Goal: Task Accomplishment & Management: Complete application form

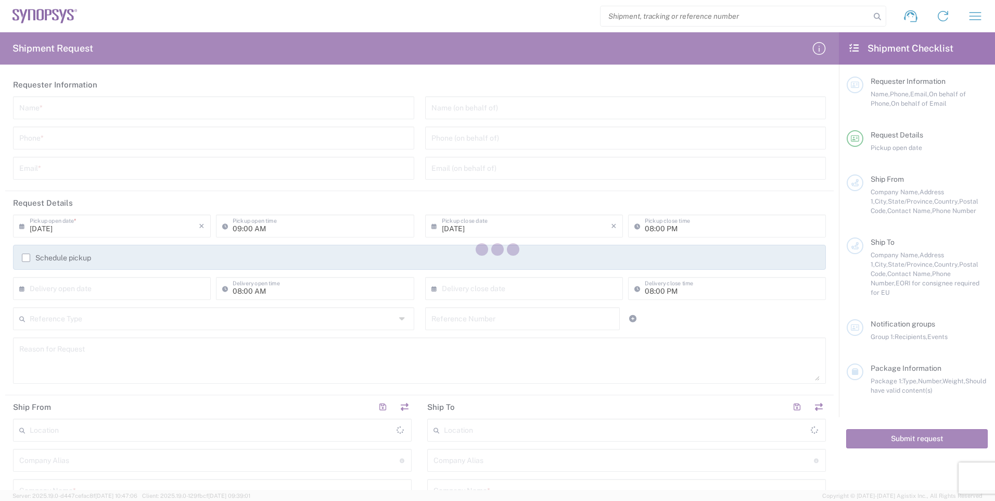
type input "[GEOGRAPHIC_DATA]"
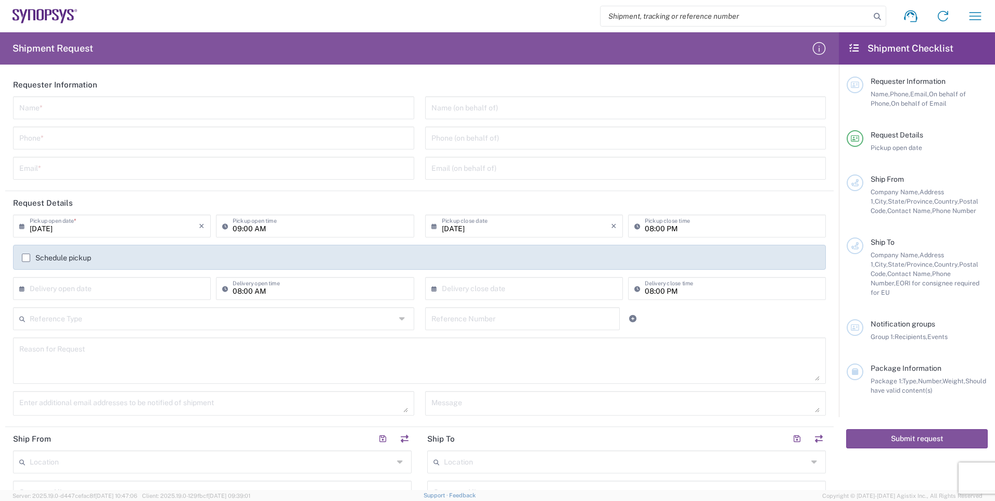
click at [266, 107] on input "text" at bounding box center [213, 107] width 389 height 18
type input "[PERSON_NAME]"
type input "6133695189"
type input "[EMAIL_ADDRESS][DOMAIN_NAME]"
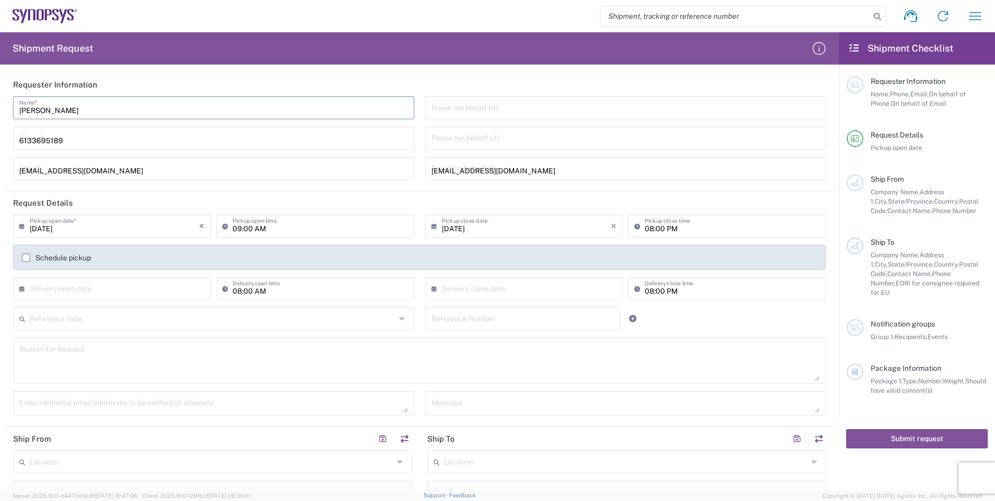
type input "Brain Corp"
type input "Syntronic Production Service"
type input "[STREET_ADDRESS]"
type input "[GEOGRAPHIC_DATA]"
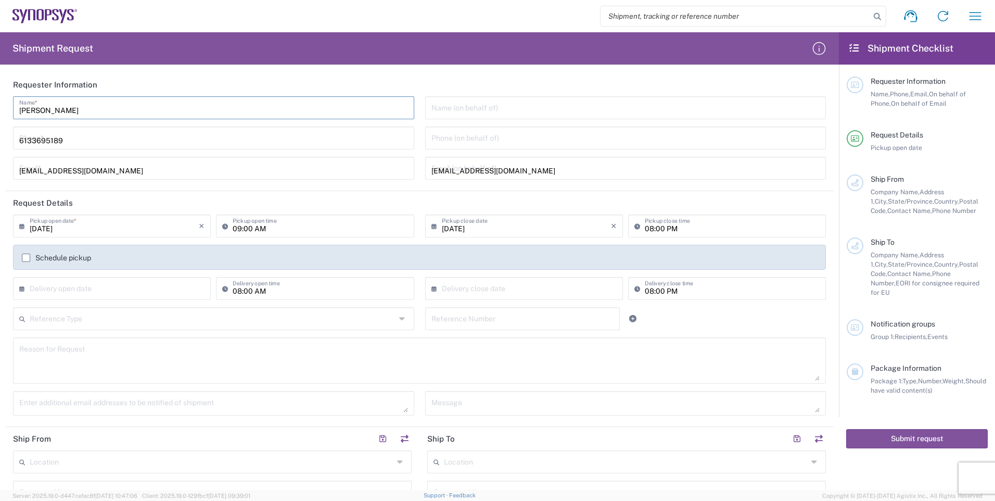
type input "K2S1E9"
type input "6133695189"
type input "SYNOPSYS CANADA"
type input "[STREET_ADDRESS]"
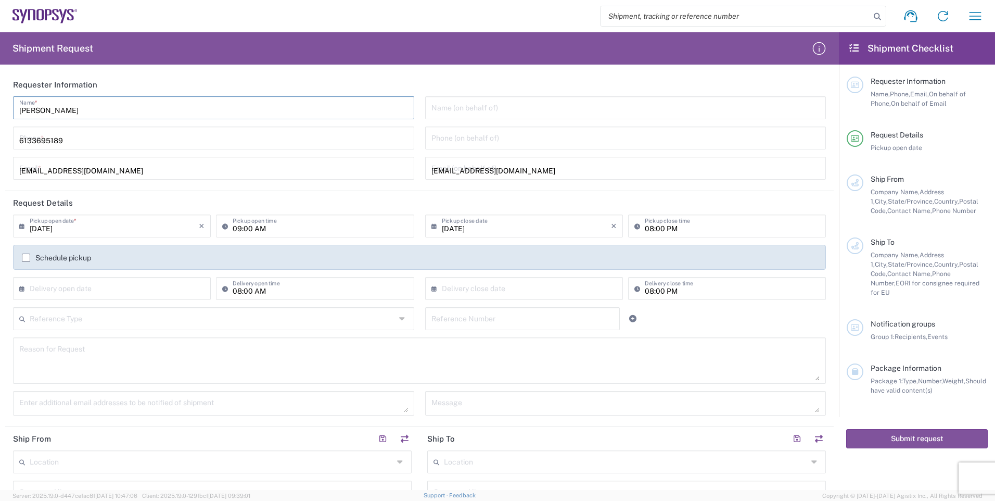
type input "SUITE 900"
type input "[GEOGRAPHIC_DATA]"
type input "L5B1M2"
type input "9052738498"
type input "[EMAIL_ADDRESS][DOMAIN_NAME]"
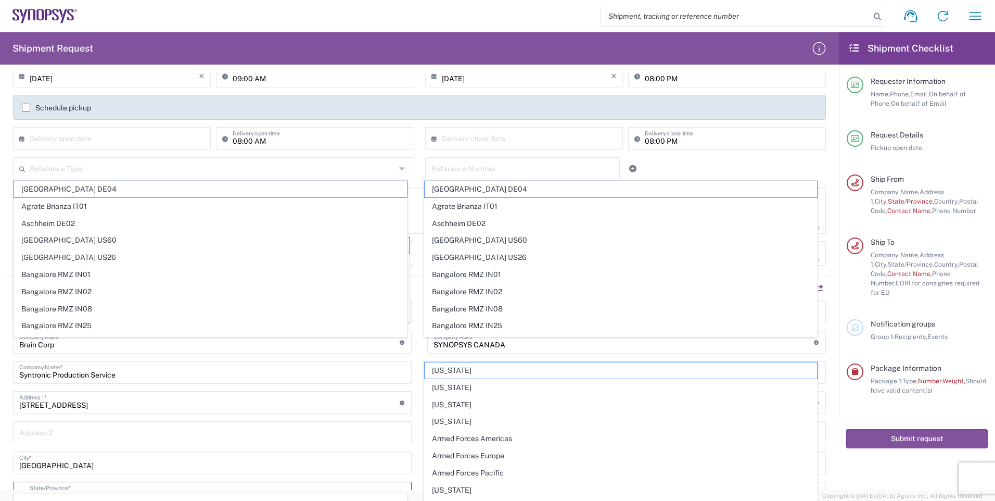
scroll to position [156, 0]
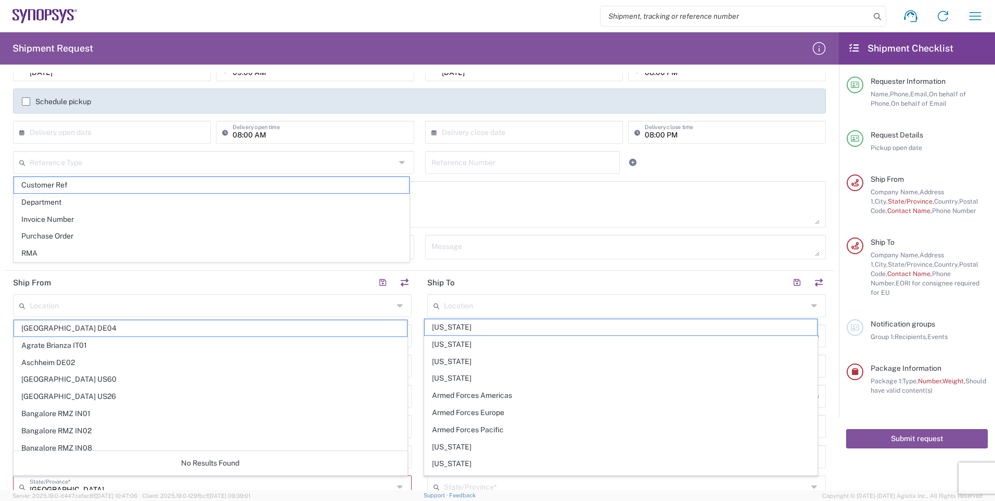
click at [411, 282] on header "Ship From" at bounding box center [212, 282] width 414 height 23
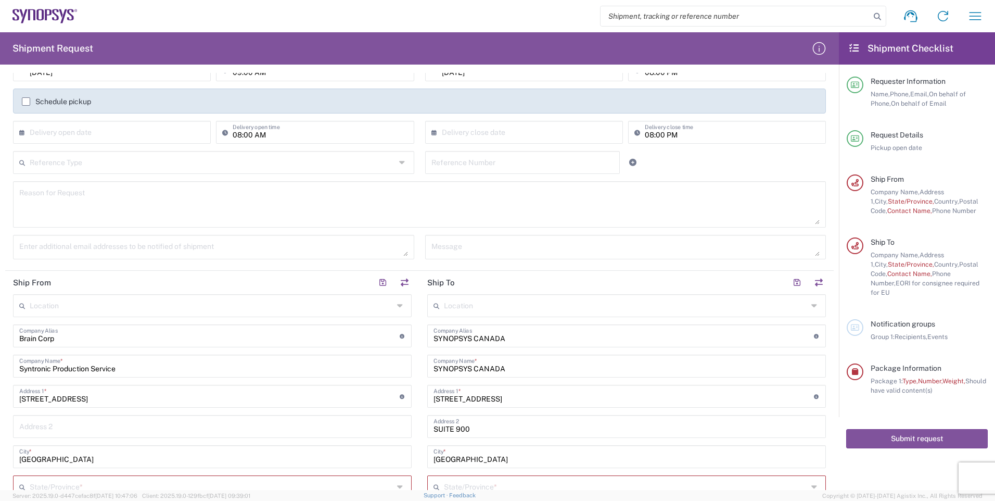
click at [334, 333] on input "Brain Corp" at bounding box center [209, 335] width 380 height 18
type input "B"
drag, startPoint x: 135, startPoint y: 368, endPoint x: -3, endPoint y: 367, distance: 137.9
click at [0, 367] on html "Shipment request Shipment tracking Employee non-product shipment request My shi…" at bounding box center [497, 250] width 995 height 501
click at [70, 336] on input "text" at bounding box center [209, 335] width 380 height 18
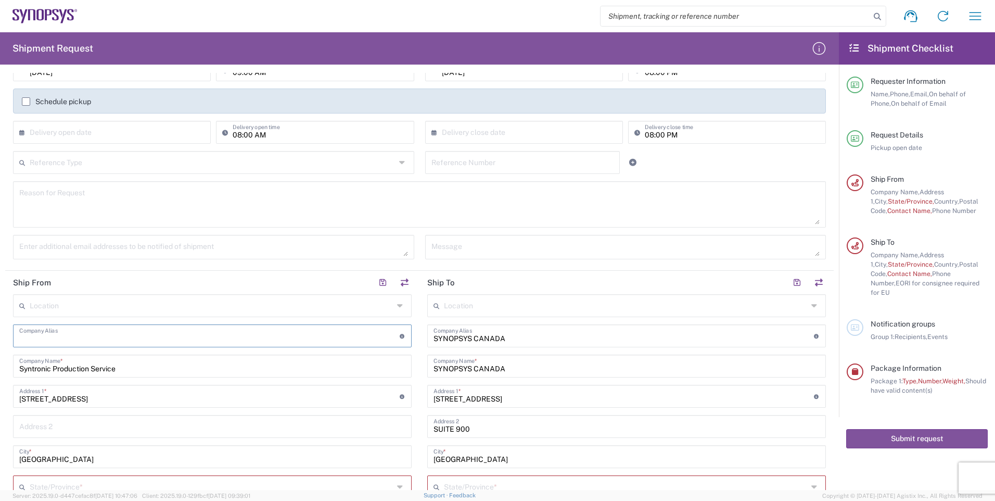
paste input "Syntronic Production Service"
type input "Syntronic Production Service"
click at [345, 372] on input "Syntronic Production Service" at bounding box center [212, 365] width 386 height 18
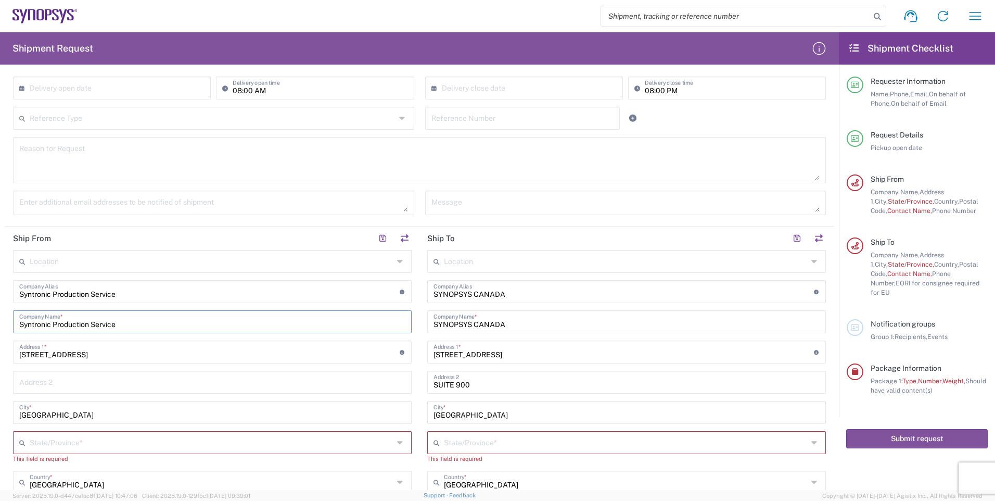
scroll to position [260, 0]
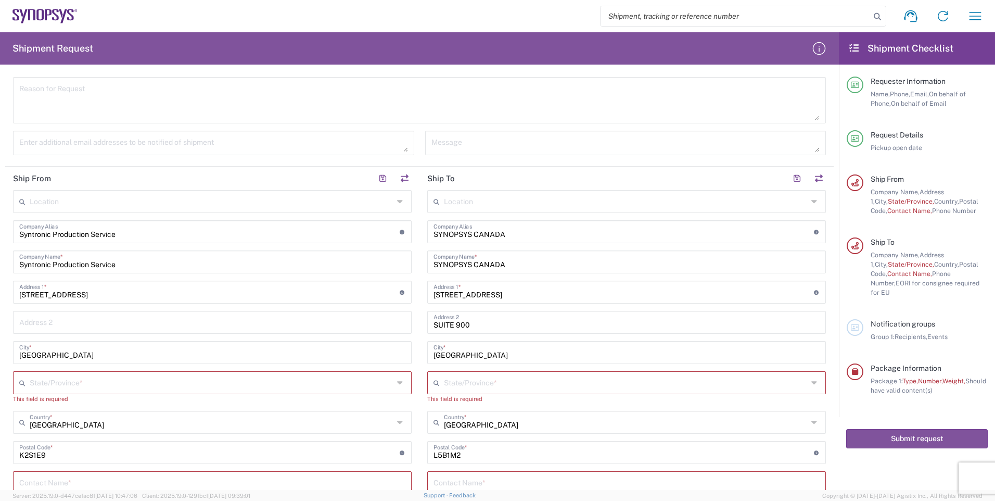
click at [397, 421] on icon at bounding box center [401, 422] width 8 height 17
type input "[GEOGRAPHIC_DATA]"
click at [397, 383] on icon at bounding box center [401, 382] width 8 height 17
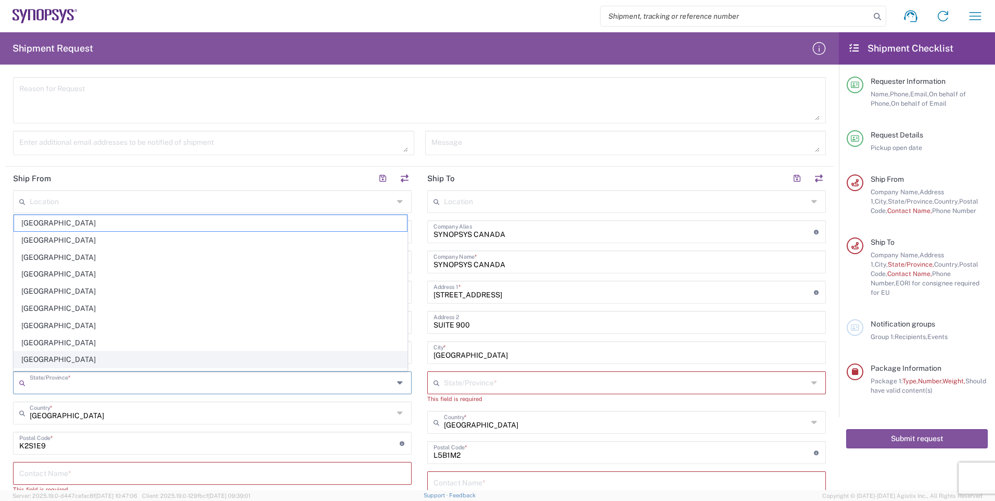
click at [65, 363] on span "[GEOGRAPHIC_DATA]" at bounding box center [210, 359] width 393 height 16
type input "[GEOGRAPHIC_DATA]"
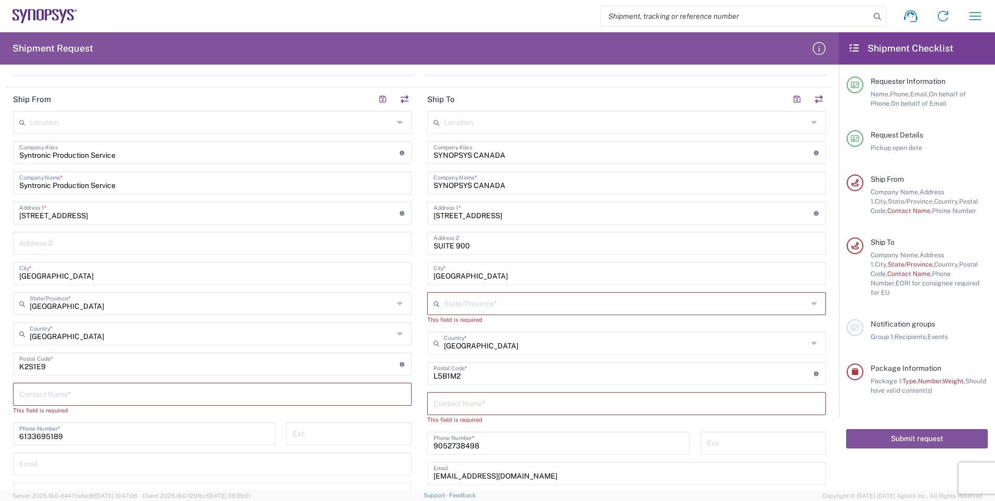
scroll to position [364, 0]
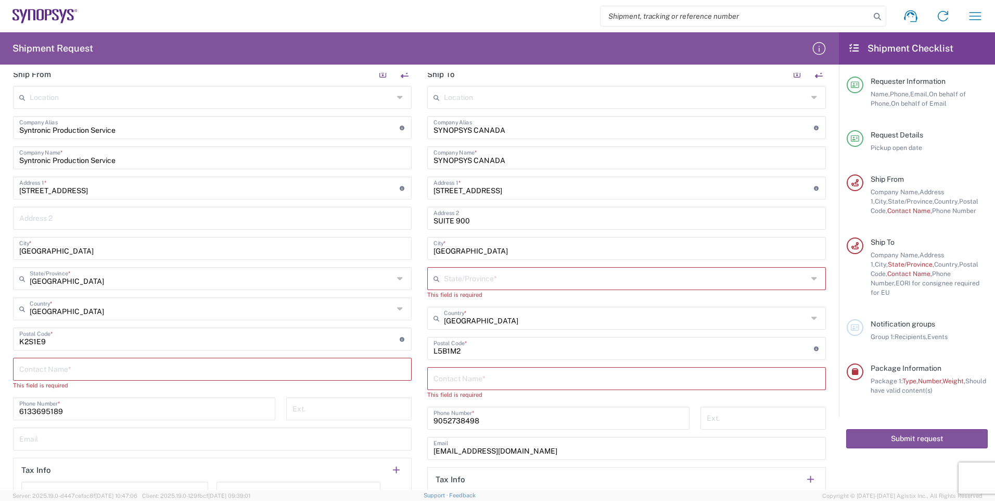
click at [811, 317] on icon at bounding box center [815, 318] width 8 height 17
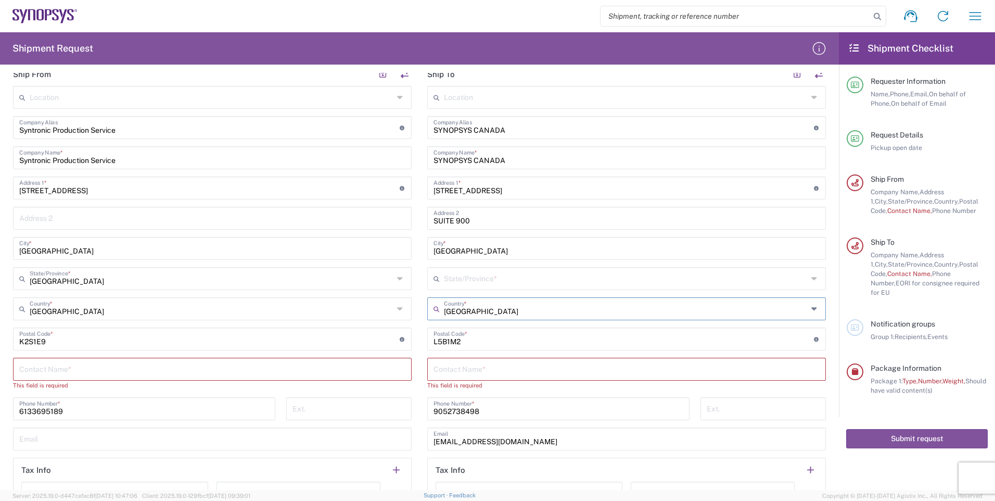
type input "[GEOGRAPHIC_DATA]"
click at [812, 277] on div "State/Province *" at bounding box center [626, 278] width 399 height 23
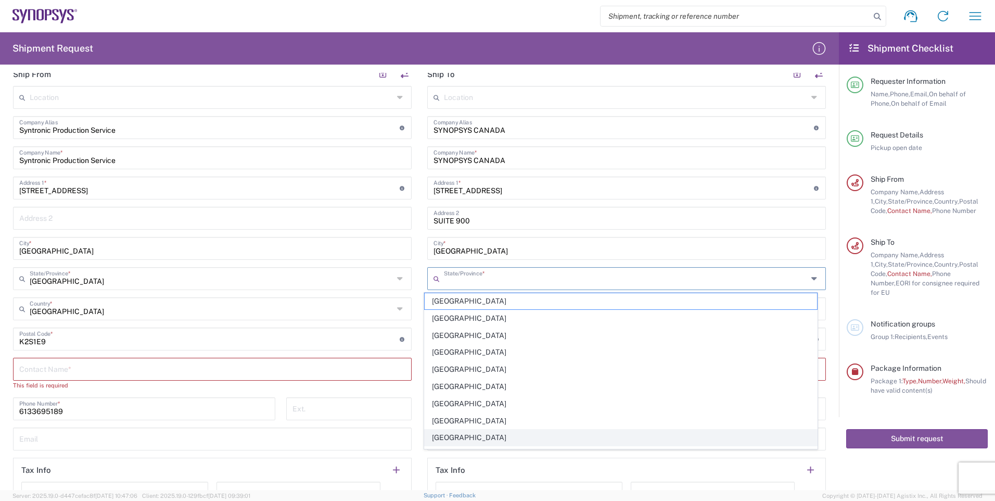
click at [488, 434] on span "[GEOGRAPHIC_DATA]" at bounding box center [621, 437] width 393 height 16
type input "[GEOGRAPHIC_DATA]"
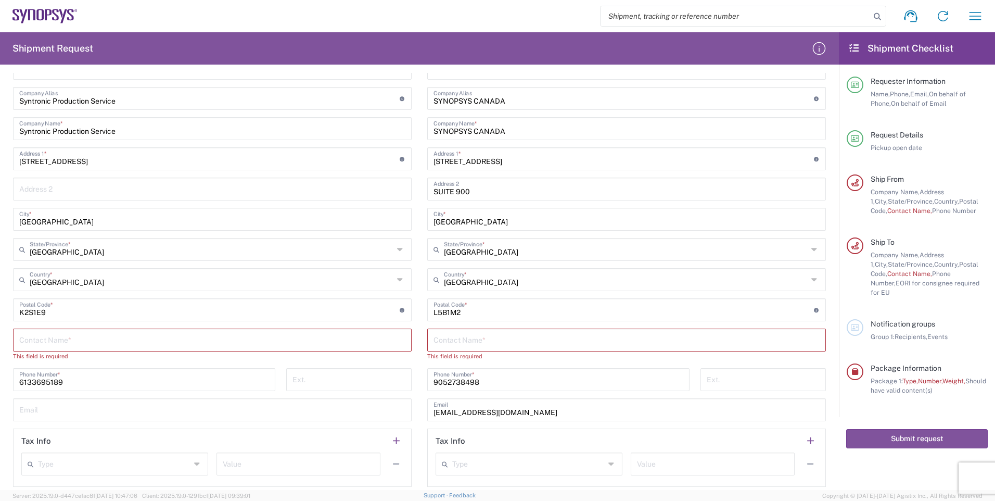
scroll to position [416, 0]
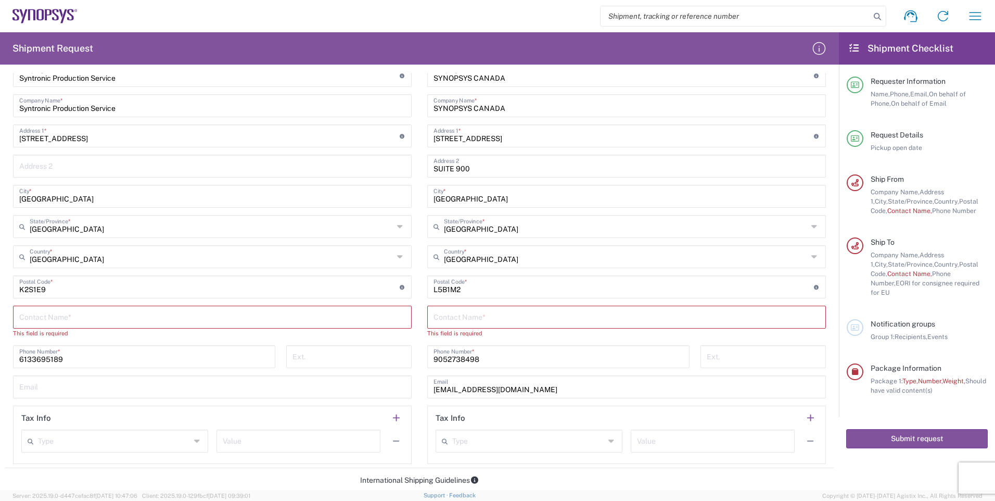
click at [493, 318] on input "text" at bounding box center [627, 316] width 386 height 18
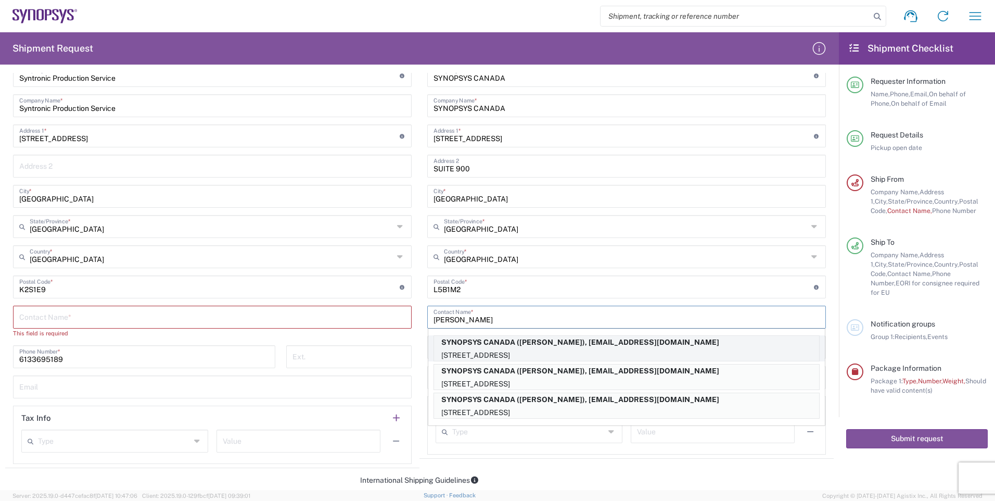
type input "[PERSON_NAME]"
click at [567, 349] on p "[STREET_ADDRESS]" at bounding box center [626, 355] width 385 height 13
type input "[GEOGRAPHIC_DATA]"
type input "[PERSON_NAME]"
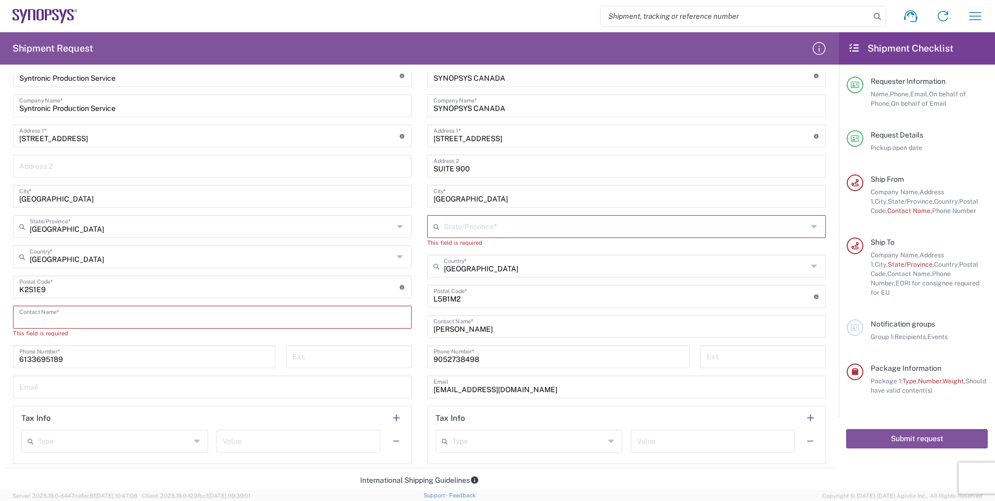
click at [83, 316] on input "text" at bounding box center [212, 316] width 386 height 18
click at [811, 225] on icon at bounding box center [815, 226] width 8 height 17
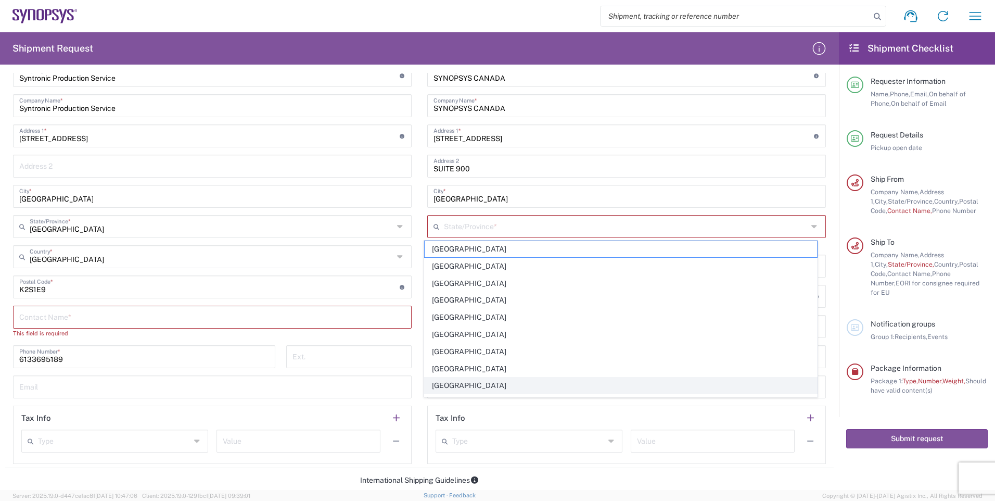
click at [459, 382] on span "[GEOGRAPHIC_DATA]" at bounding box center [621, 385] width 393 height 16
type input "[GEOGRAPHIC_DATA]"
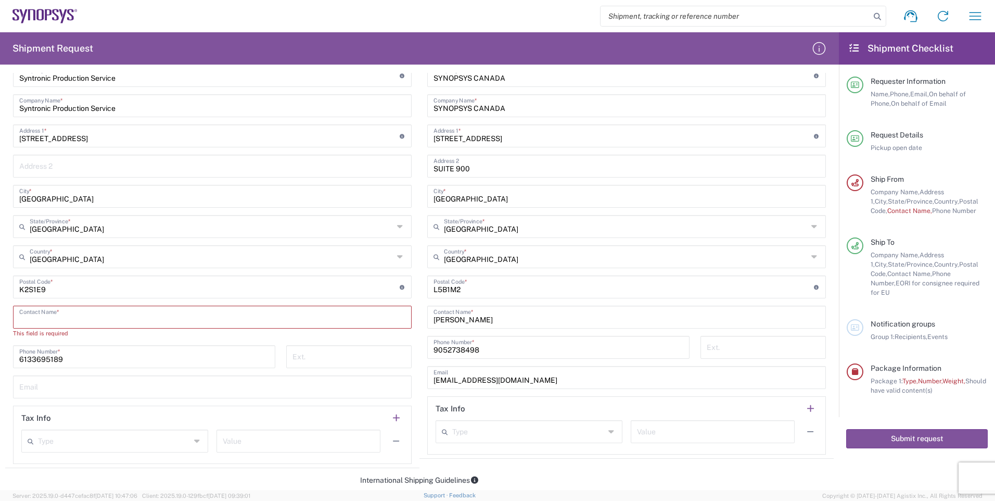
click at [94, 318] on input "text" at bounding box center [212, 316] width 386 height 18
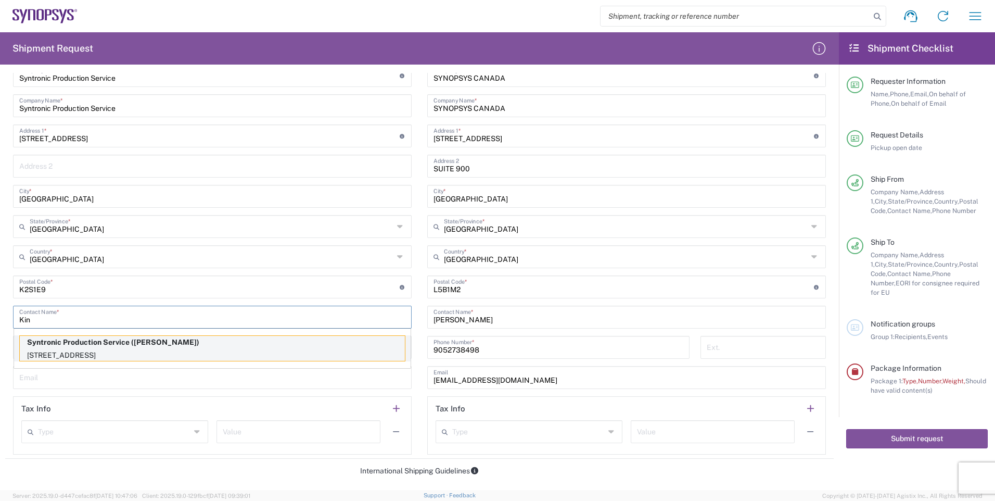
type input "Kin"
click at [97, 342] on p "Syntronic Production Service ([PERSON_NAME])" at bounding box center [212, 342] width 385 height 13
type input "[GEOGRAPHIC_DATA]"
type input "[PERSON_NAME]"
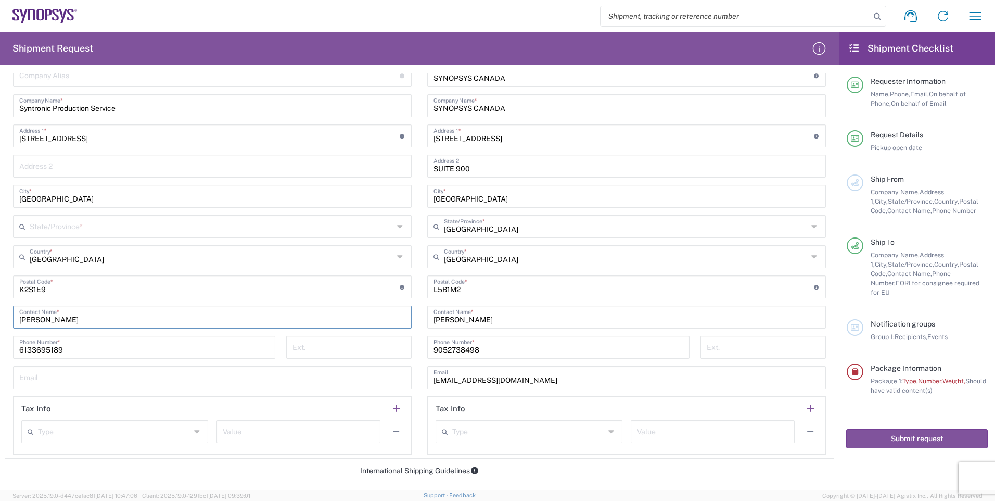
click at [397, 256] on icon at bounding box center [401, 256] width 8 height 17
type input "[GEOGRAPHIC_DATA]"
click at [397, 225] on icon at bounding box center [401, 226] width 8 height 17
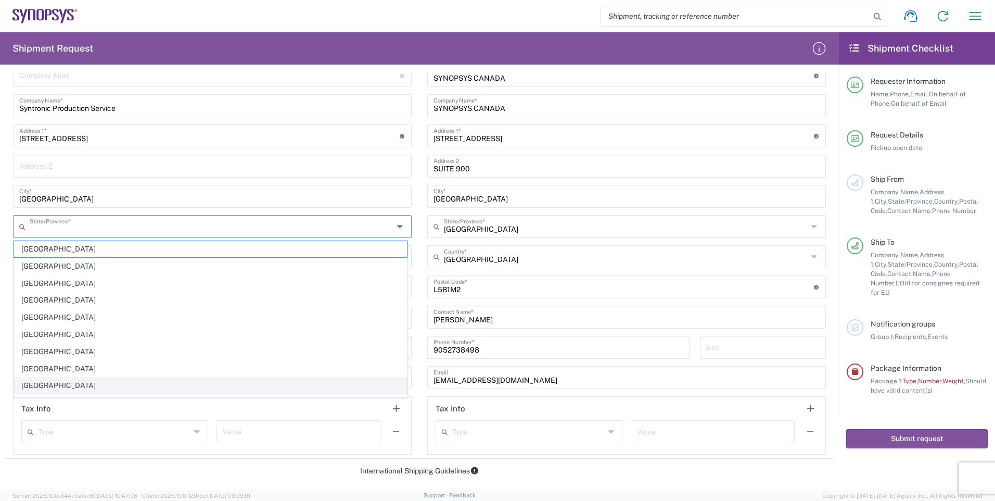
click at [81, 387] on span "[GEOGRAPHIC_DATA]" at bounding box center [210, 385] width 393 height 16
type input "[GEOGRAPHIC_DATA]"
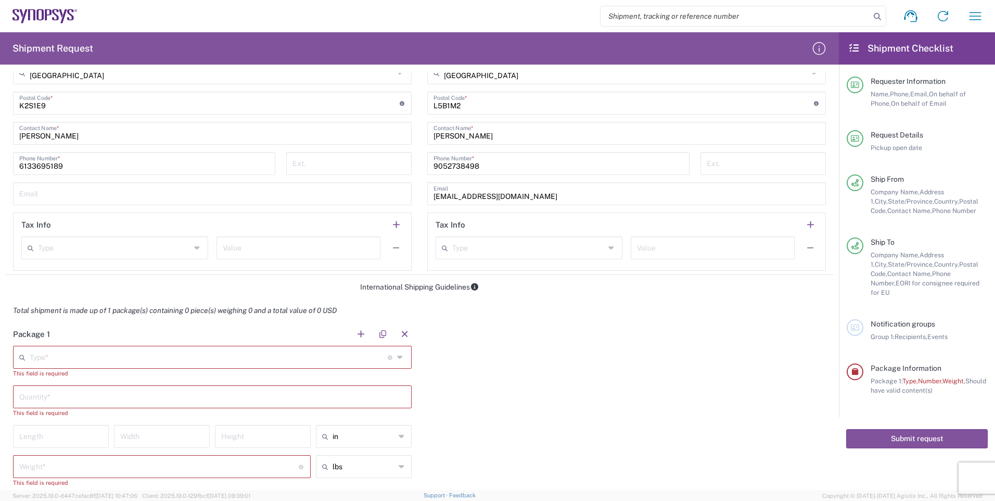
scroll to position [625, 0]
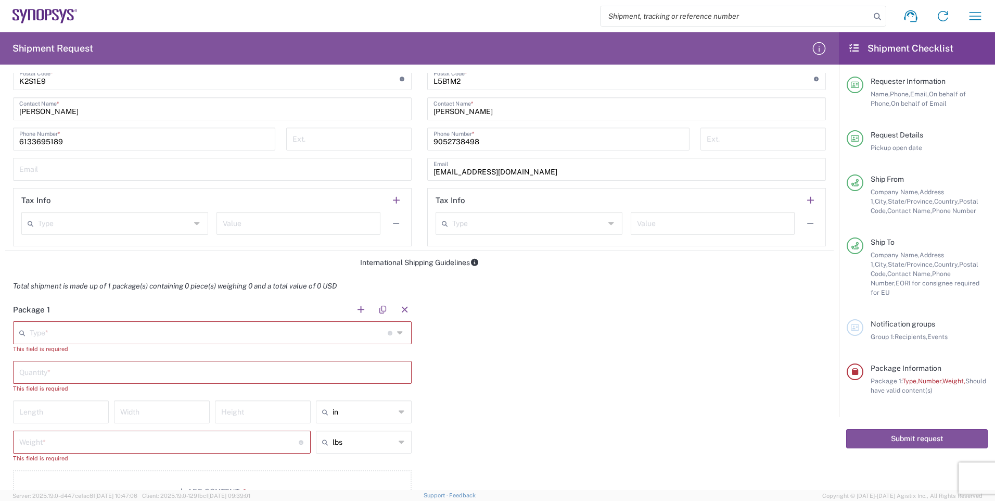
click at [397, 331] on icon at bounding box center [401, 332] width 8 height 17
click at [87, 488] on span "Cardboard Box(es)" at bounding box center [210, 492] width 393 height 16
type input "Cardboard Box(es)"
click at [189, 367] on input "text" at bounding box center [212, 362] width 386 height 18
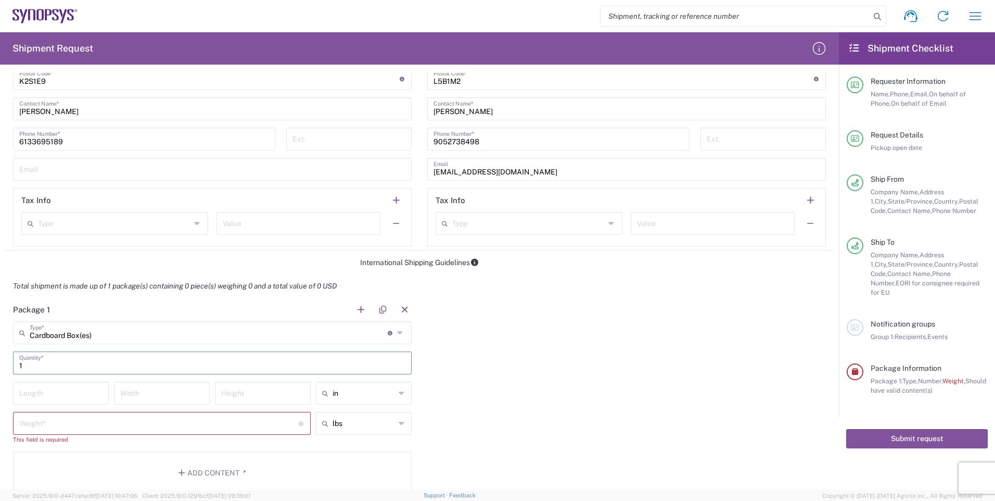
type input "1"
click at [83, 395] on input "number" at bounding box center [60, 392] width 83 height 18
type input "14"
type input "12"
type input "6"
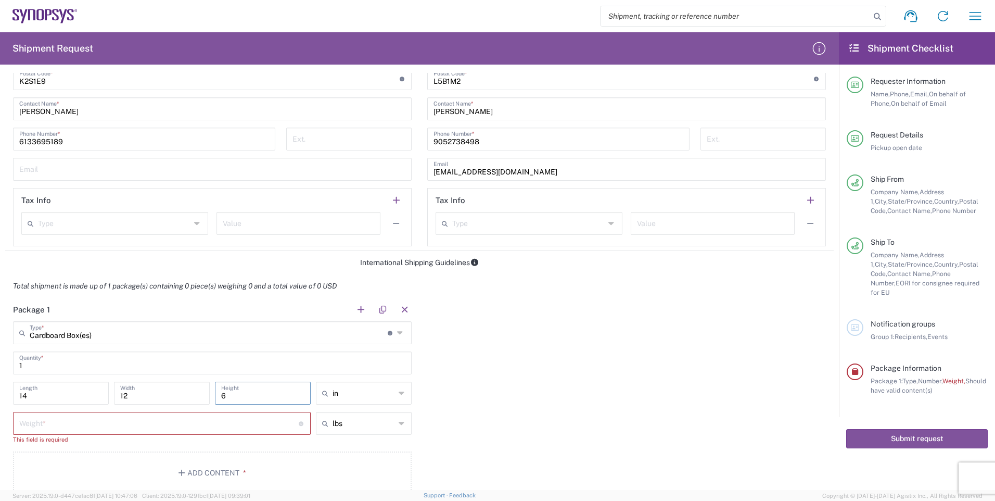
click at [248, 430] on input "number" at bounding box center [158, 422] width 279 height 18
type input "4"
click at [599, 391] on div "Package 1 Cardboard Box(es) Type * Material used to package goods Bale(s) Baske…" at bounding box center [419, 395] width 829 height 195
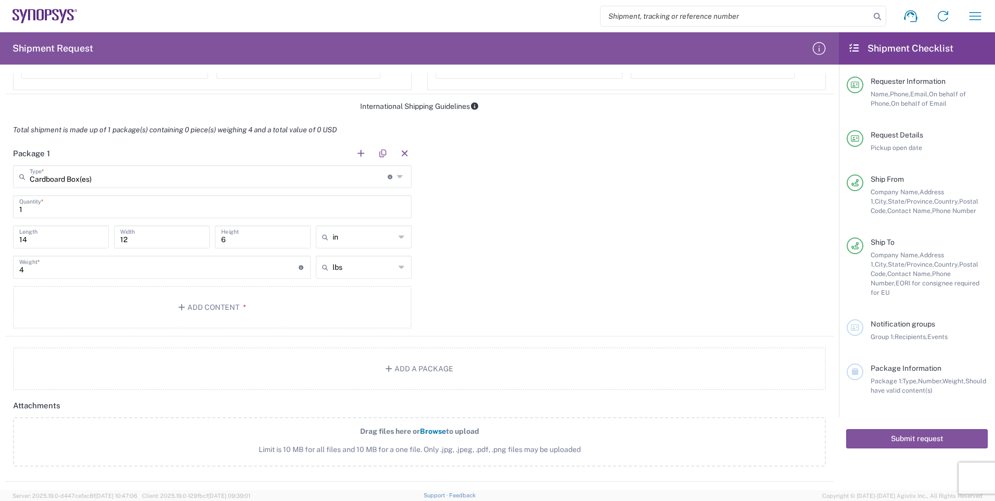
scroll to position [833, 0]
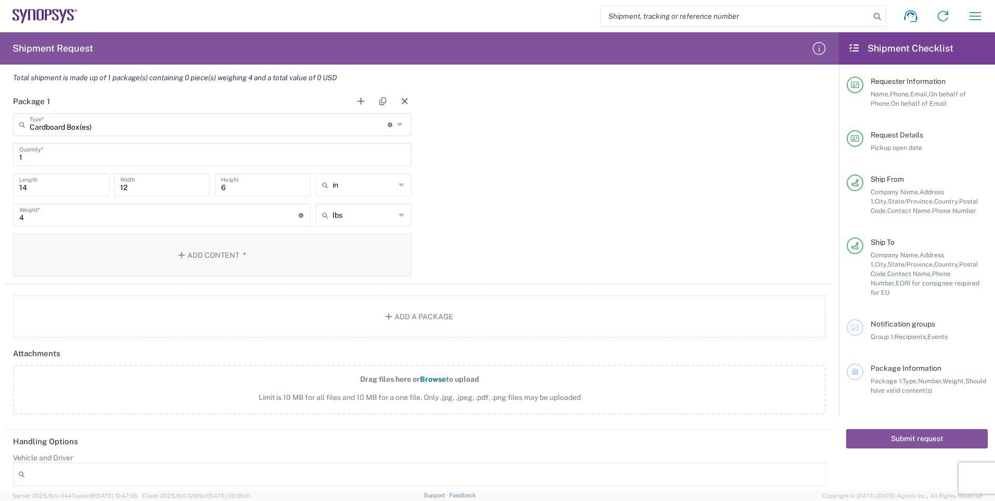
click at [207, 257] on button "Add Content *" at bounding box center [212, 255] width 399 height 43
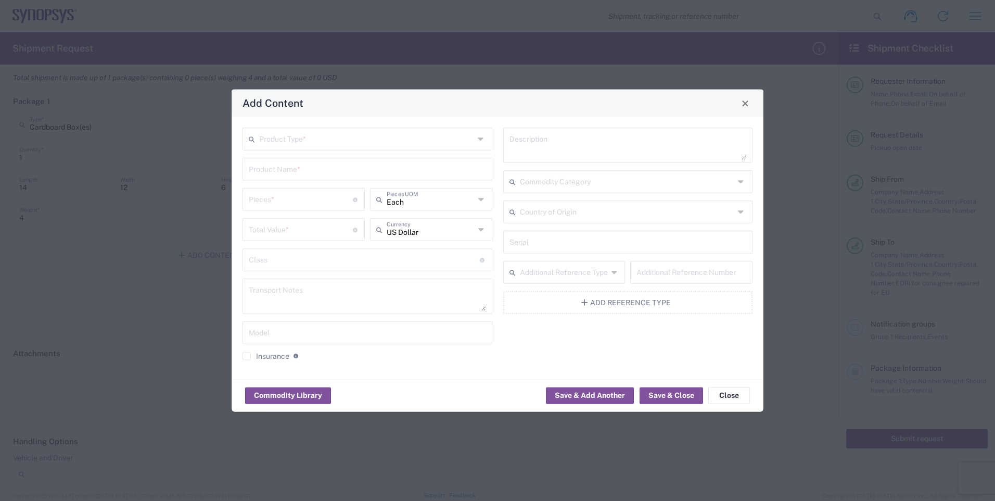
click at [482, 138] on icon at bounding box center [482, 139] width 8 height 17
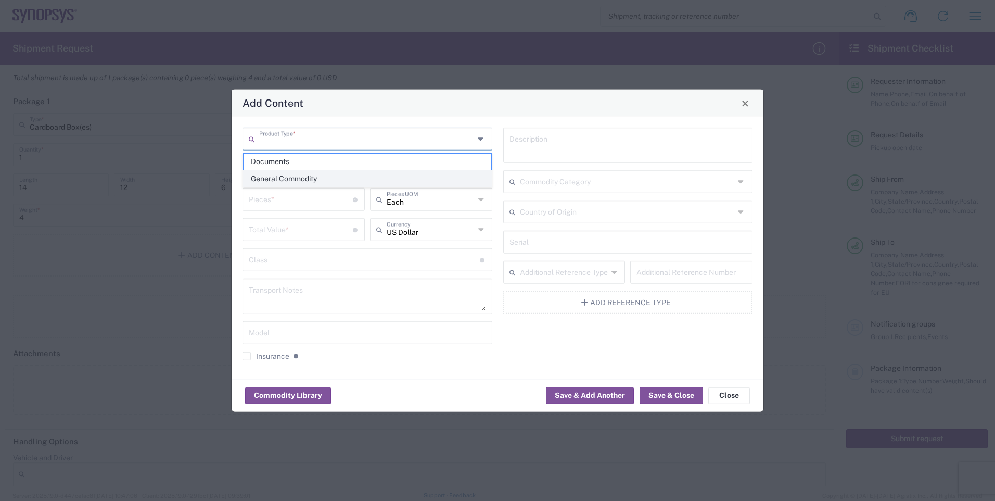
click at [349, 177] on span "General Commodity" at bounding box center [368, 179] width 248 height 16
type input "General Commodity"
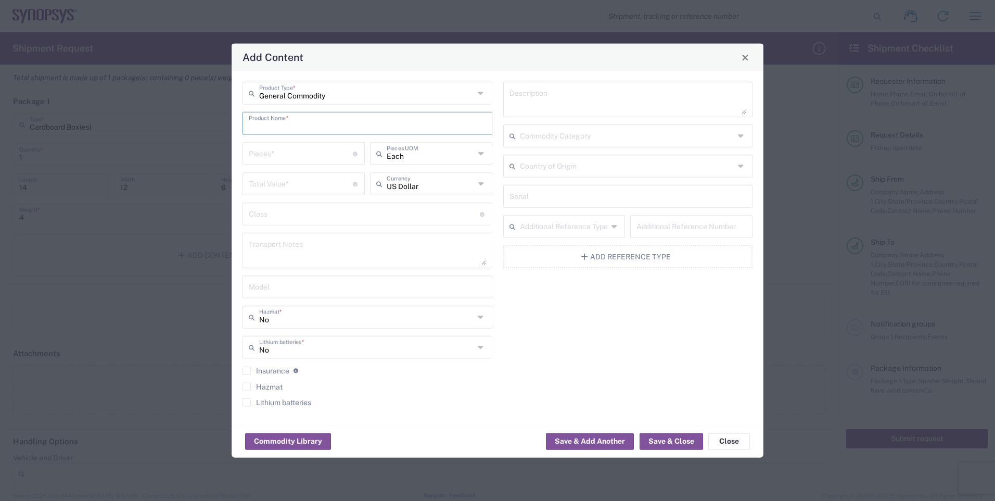
click at [334, 123] on input "text" at bounding box center [367, 122] width 237 height 18
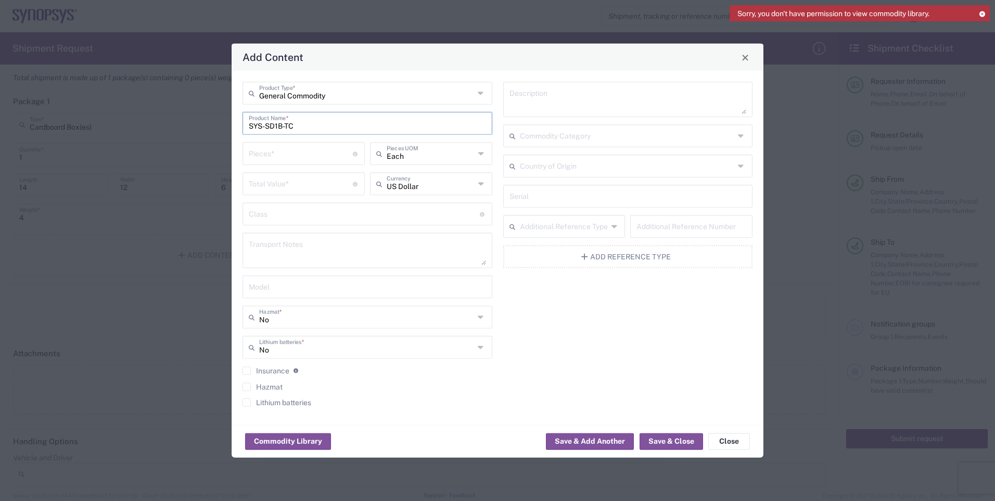
type input "SYS-SD1B-TC"
click at [332, 154] on input "number" at bounding box center [301, 153] width 104 height 18
type input "7"
click at [334, 185] on input "number" at bounding box center [301, 183] width 104 height 18
type input "2027.18"
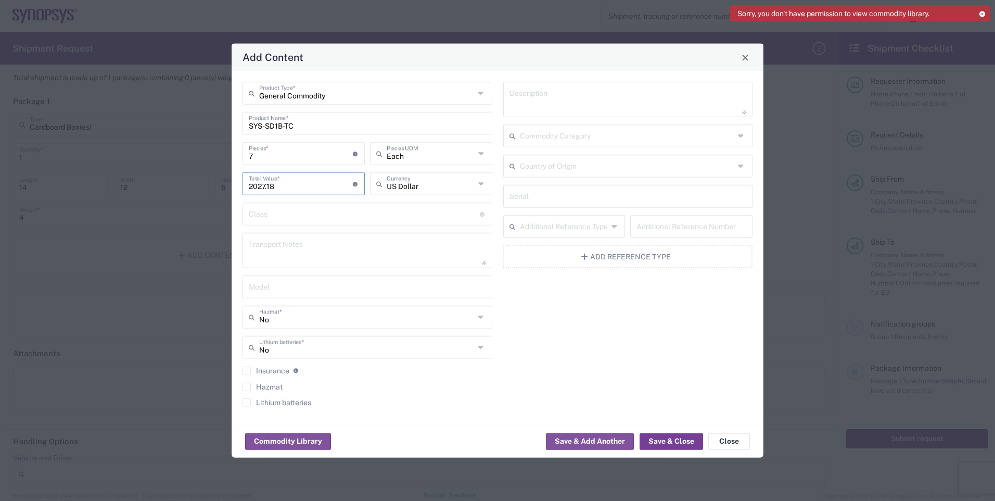
click at [666, 440] on button "Save & Close" at bounding box center [671, 441] width 63 height 17
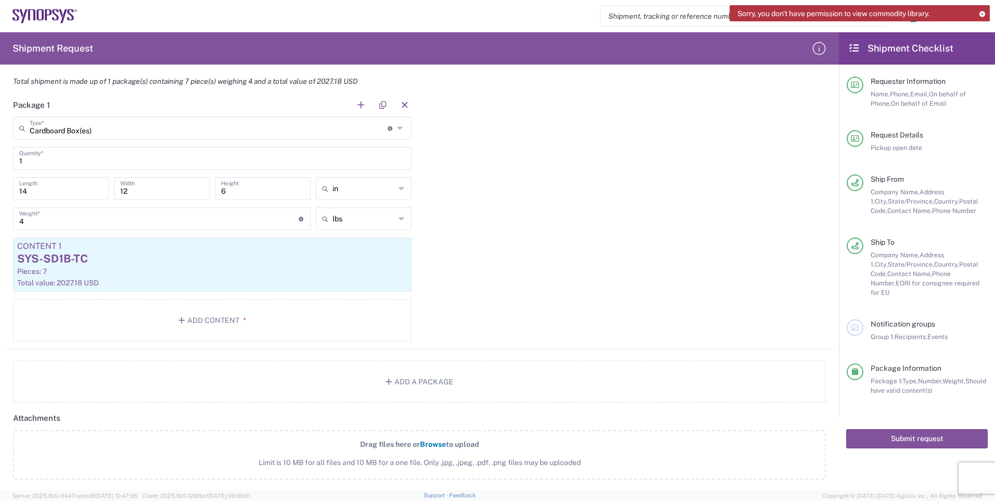
scroll to position [881, 0]
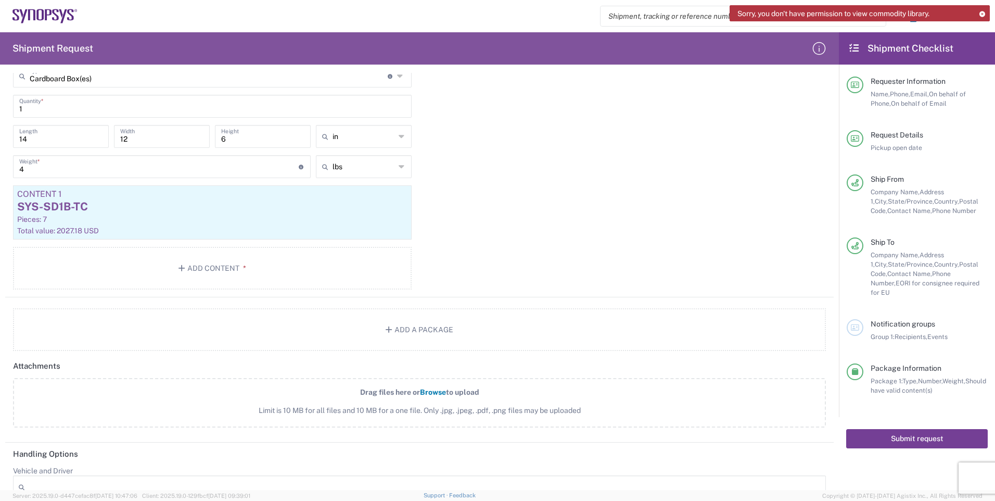
click at [914, 429] on button "Submit request" at bounding box center [917, 438] width 142 height 19
